Goal: Task Accomplishment & Management: Use online tool/utility

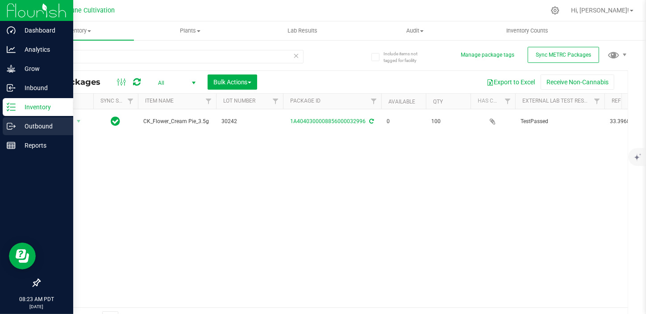
click at [13, 128] on icon at bounding box center [11, 126] width 9 height 9
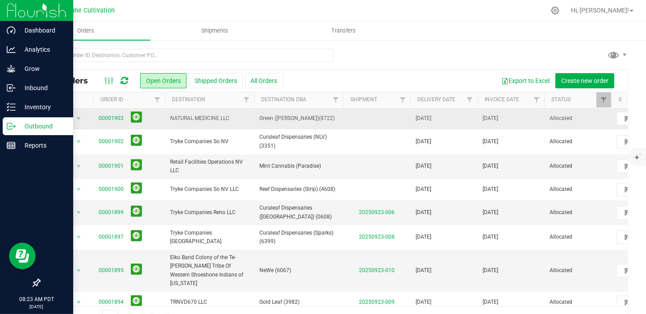
scroll to position [81, 0]
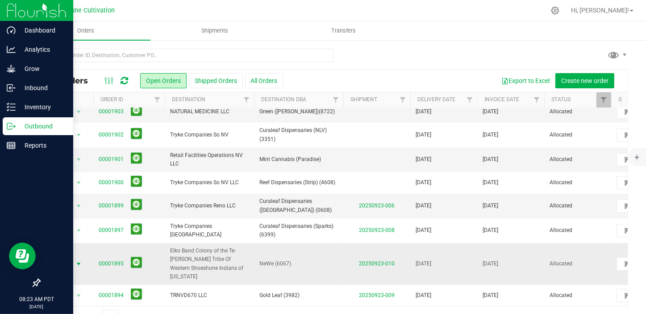
click at [79, 261] on span "select" at bounding box center [78, 264] width 7 height 7
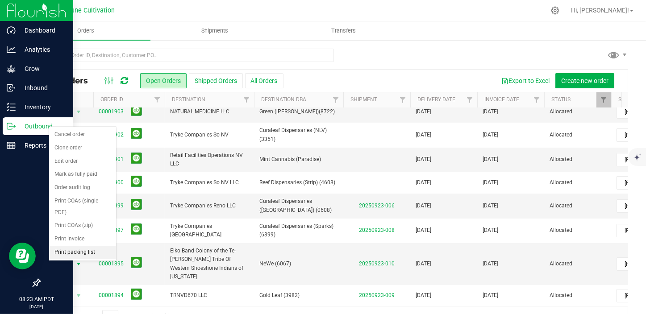
click at [81, 246] on li "Print packing list" at bounding box center [82, 252] width 67 height 13
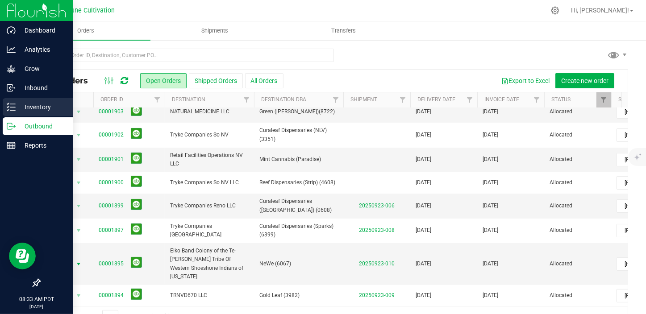
drag, startPoint x: 14, startPoint y: 113, endPoint x: 29, endPoint y: 106, distance: 16.4
click at [14, 113] on div "Inventory" at bounding box center [38, 107] width 71 height 18
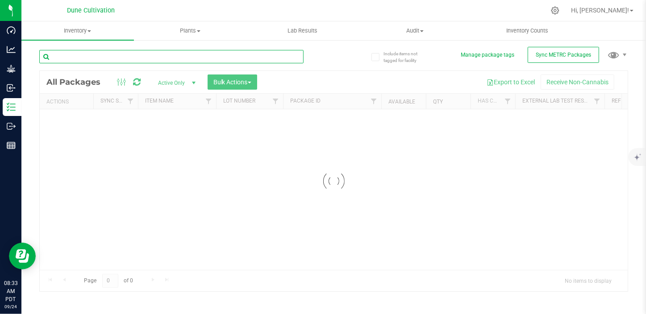
click at [102, 52] on input "text" at bounding box center [171, 56] width 264 height 13
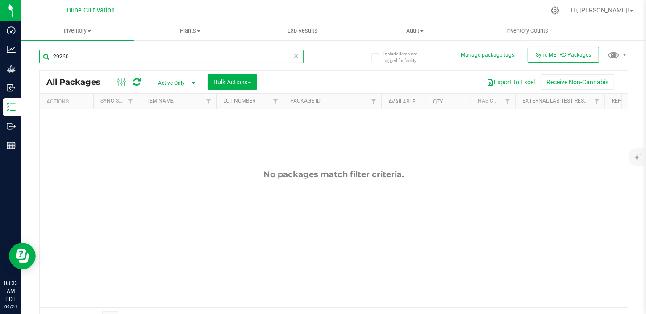
type input "29260"
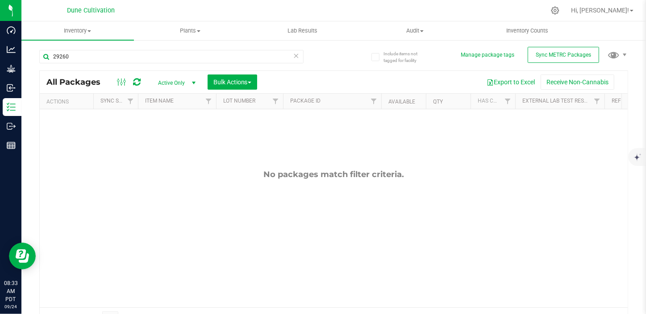
click at [178, 84] on span "Active Only" at bounding box center [175, 83] width 49 height 13
click at [167, 138] on li "All" at bounding box center [175, 137] width 48 height 13
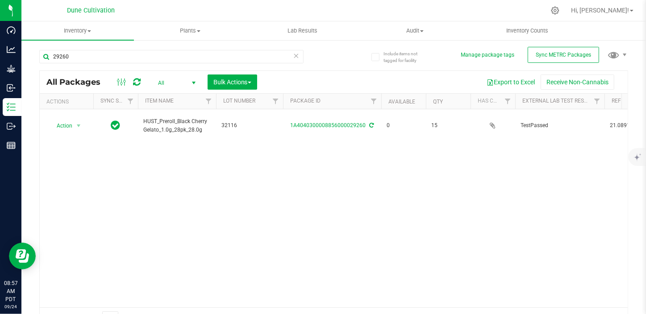
drag, startPoint x: 167, startPoint y: 135, endPoint x: 154, endPoint y: 49, distance: 87.6
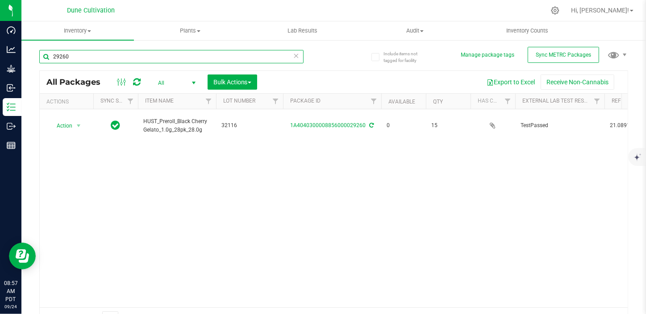
click at [71, 54] on input "29260" at bounding box center [171, 56] width 264 height 13
type input "2"
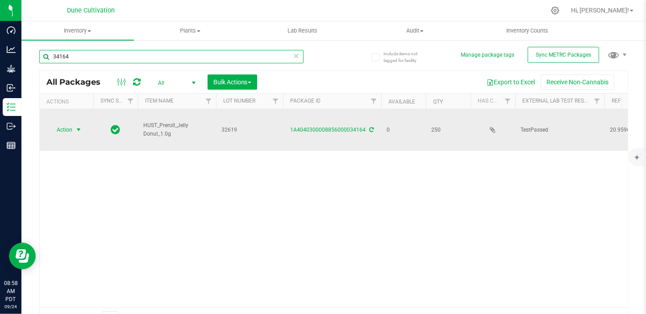
type input "34164"
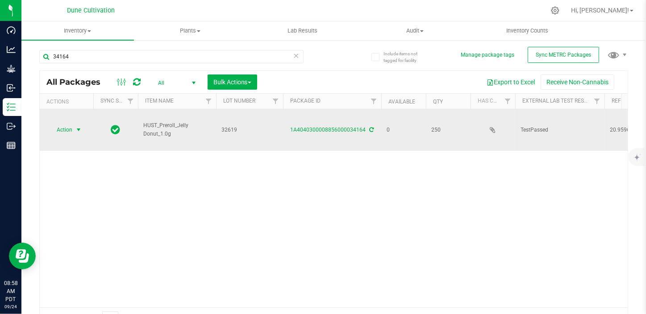
click at [58, 124] on span "Action" at bounding box center [61, 130] width 24 height 13
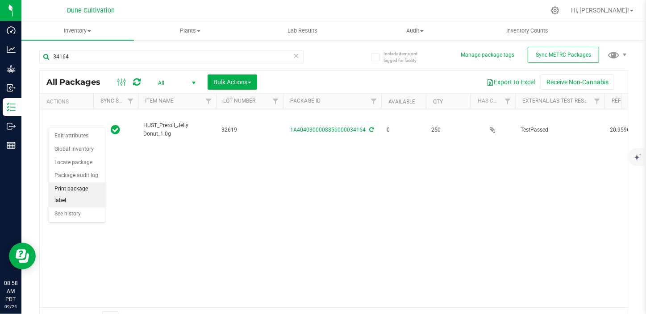
click at [79, 190] on li "Print package label" at bounding box center [77, 195] width 56 height 25
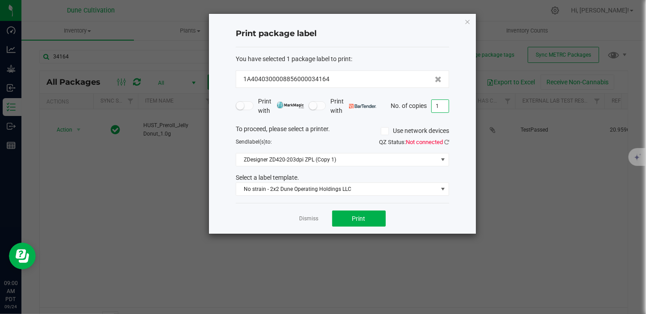
click at [445, 106] on input "1" at bounding box center [440, 106] width 17 height 13
type input "100"
drag, startPoint x: 353, startPoint y: 214, endPoint x: 360, endPoint y: 302, distance: 87.8
click at [355, 246] on ngb-modal-window "Print package label You have selected 1 package label to print : 1A404030000885…" at bounding box center [326, 157] width 653 height 314
click at [351, 210] on div "Dismiss Print" at bounding box center [343, 218] width 214 height 31
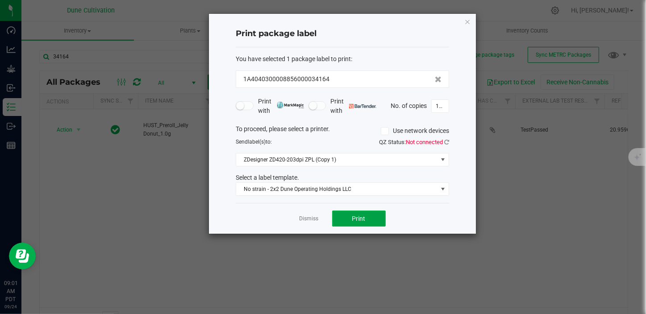
click at [337, 216] on button "Print" at bounding box center [359, 219] width 54 height 16
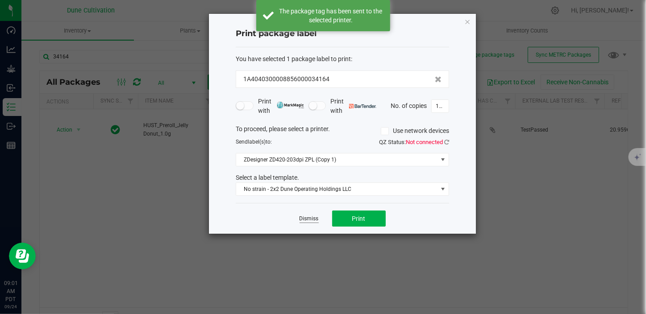
click at [306, 218] on link "Dismiss" at bounding box center [309, 219] width 19 height 8
